Goal: Use online tool/utility: Utilize a website feature to perform a specific function

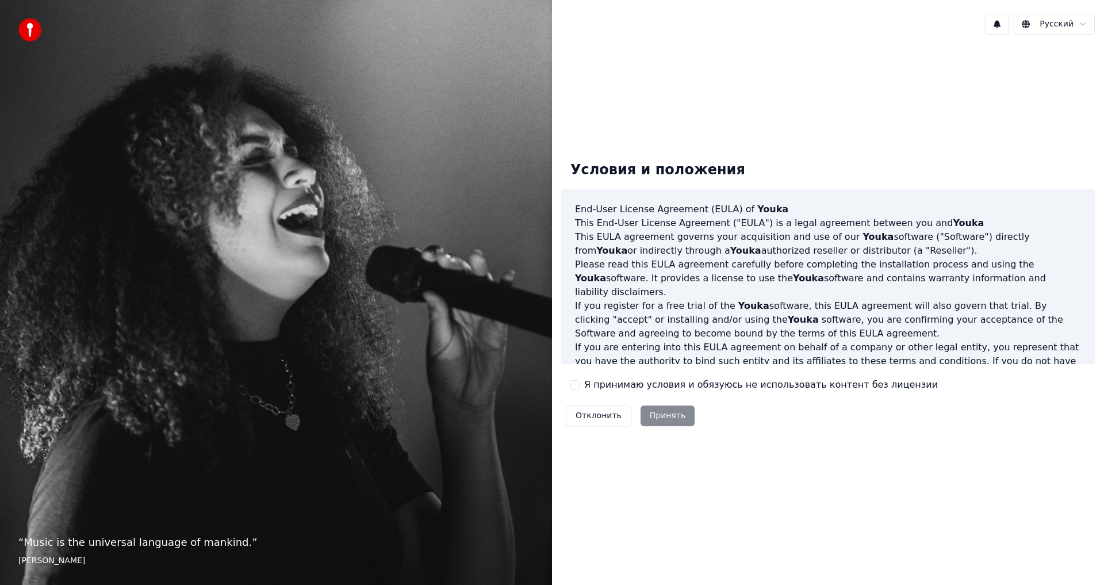
drag, startPoint x: 578, startPoint y: 382, endPoint x: 576, endPoint y: 389, distance: 7.3
click at [578, 382] on button "Я принимаю условия и обязуюсь не использовать контент без лицензии" at bounding box center [574, 384] width 9 height 9
click at [663, 413] on button "Принять" at bounding box center [667, 415] width 55 height 21
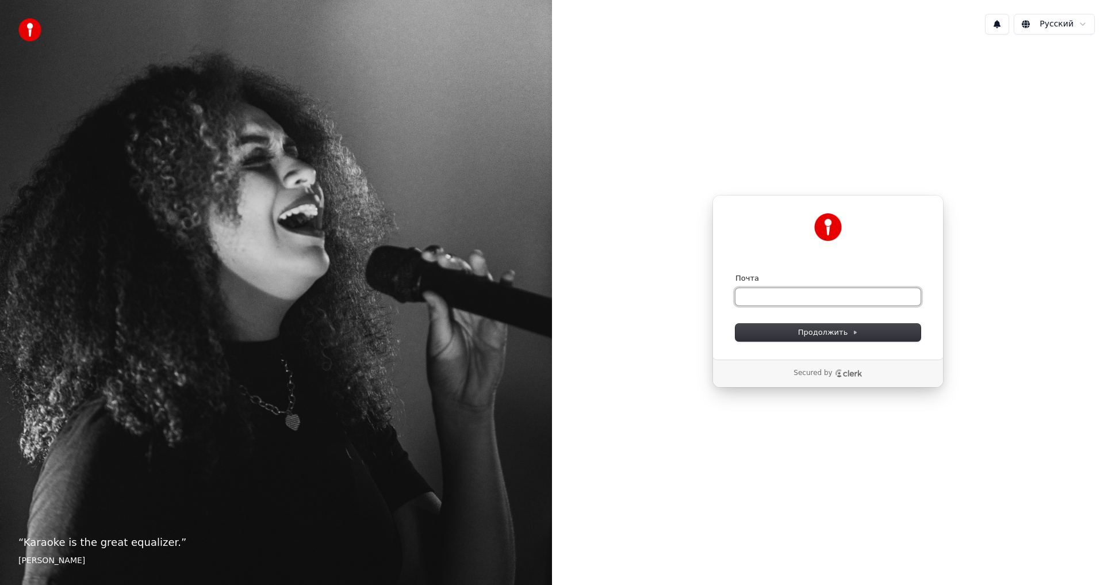
click at [790, 293] on input "Почта" at bounding box center [827, 296] width 185 height 17
click at [789, 293] on input "Почта" at bounding box center [827, 296] width 185 height 17
click at [874, 327] on button "Продолжить" at bounding box center [827, 332] width 185 height 17
type input "**********"
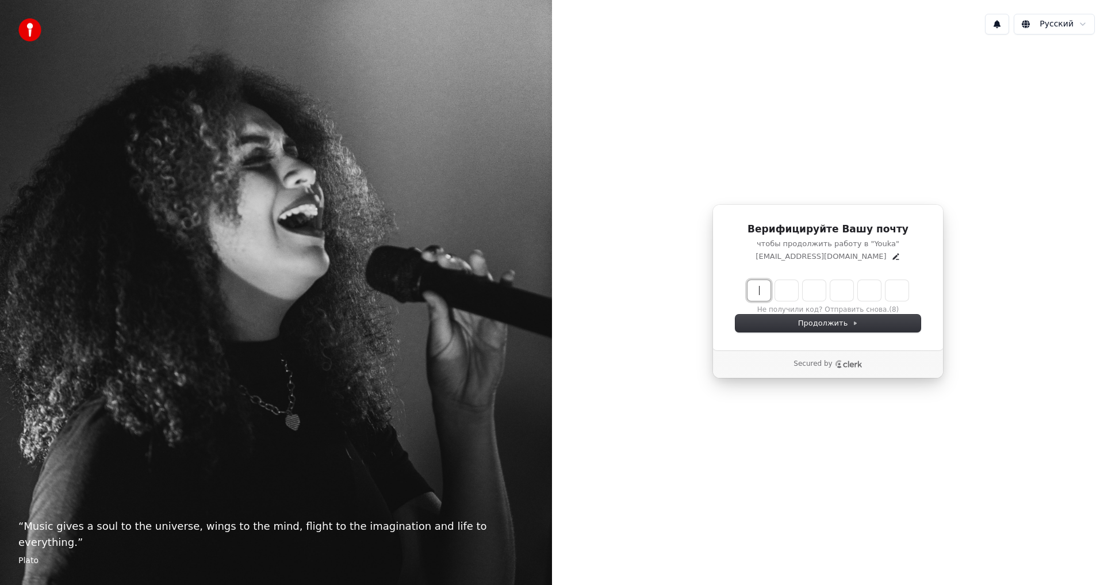
click at [763, 290] on input "Enter verification code" at bounding box center [839, 290] width 184 height 21
drag, startPoint x: 762, startPoint y: 287, endPoint x: 770, endPoint y: 286, distance: 8.1
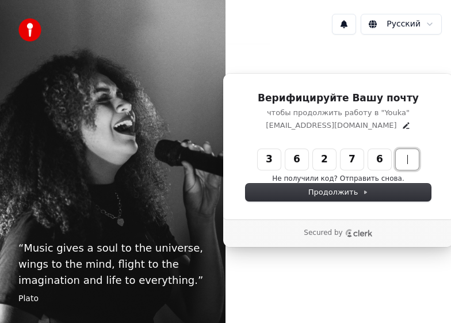
type input "******"
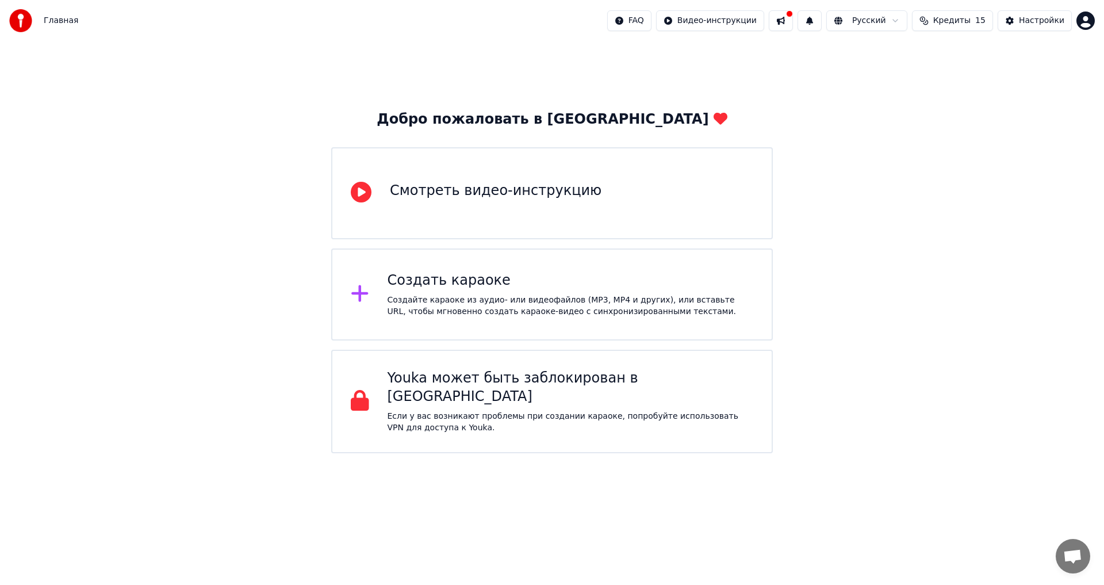
click at [450, 294] on div "Создайте караоке из аудио- или видеофайлов (MP3, MP4 и других), или вставьте UR…" at bounding box center [570, 305] width 366 height 23
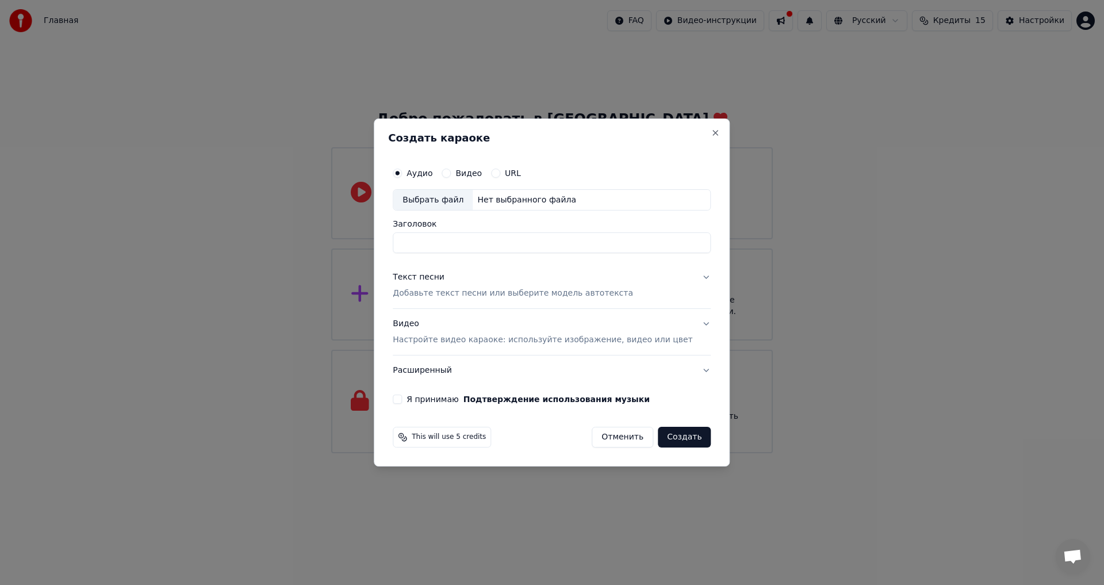
click at [450, 275] on button "Текст песни Добавьте текст песни или выберите модель автотекста" at bounding box center [552, 286] width 318 height 46
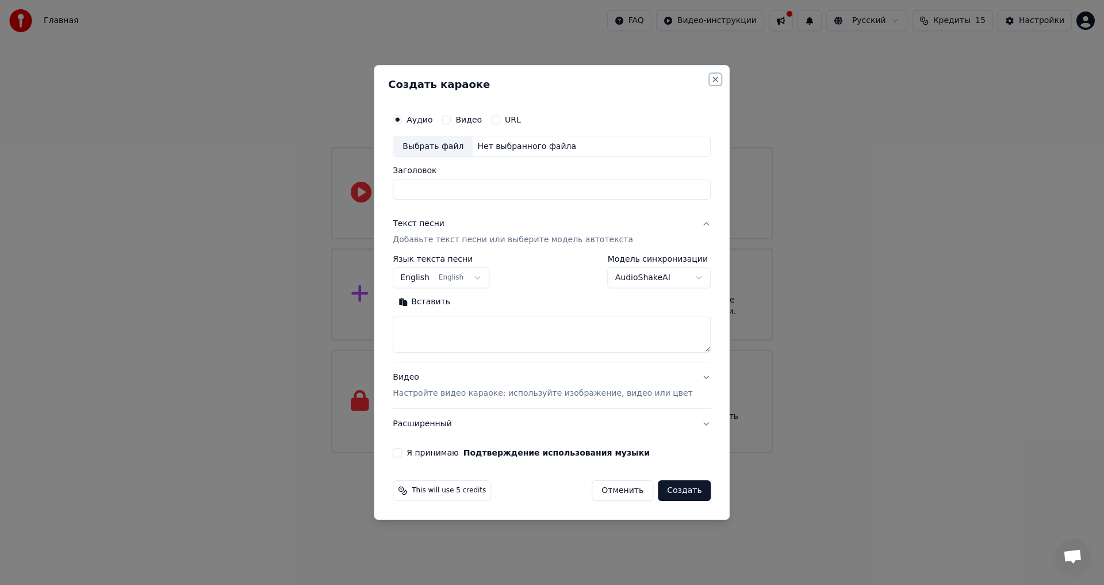
click at [450, 79] on button "Close" at bounding box center [715, 79] width 9 height 9
select select
